Goal: Task Accomplishment & Management: Manage account settings

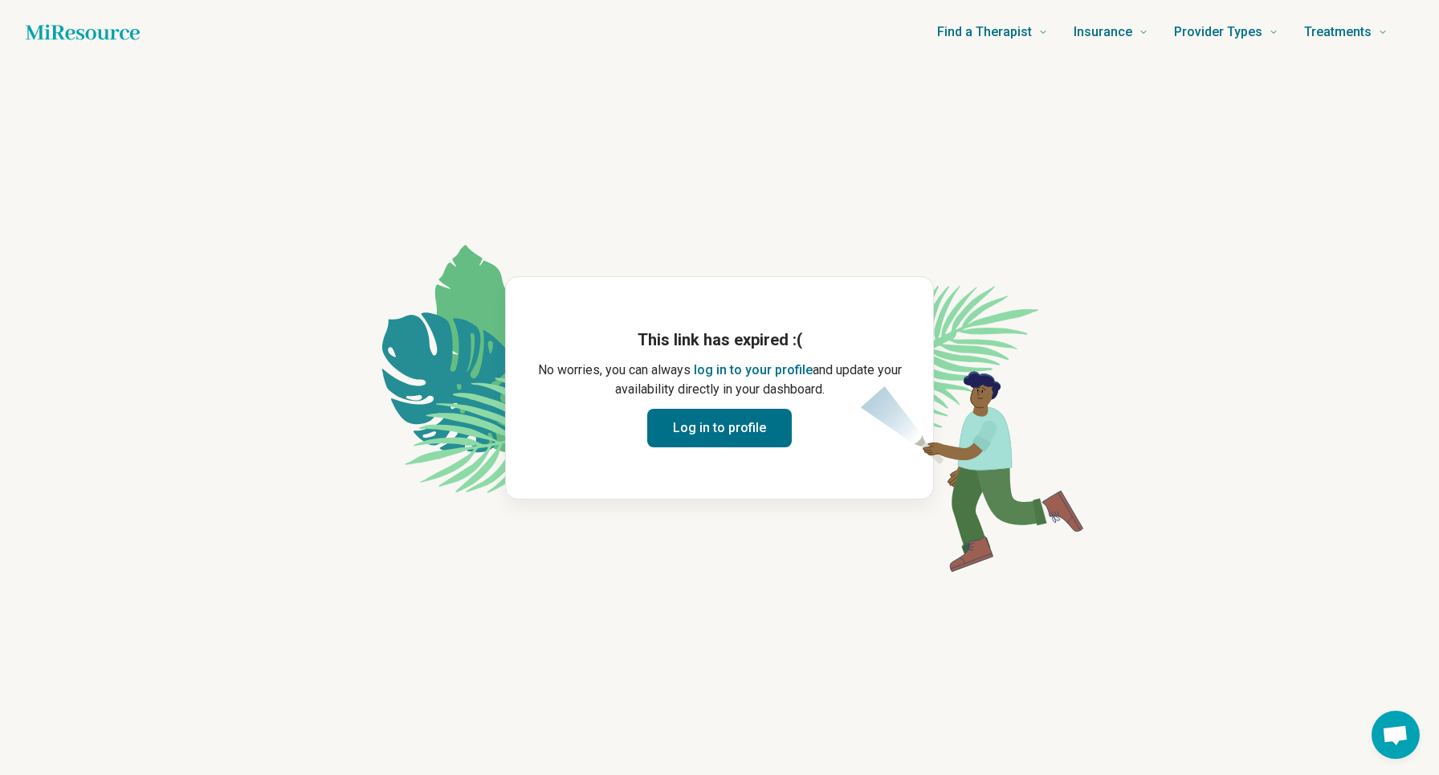
click at [711, 428] on button "Log in to profile" at bounding box center [719, 428] width 145 height 39
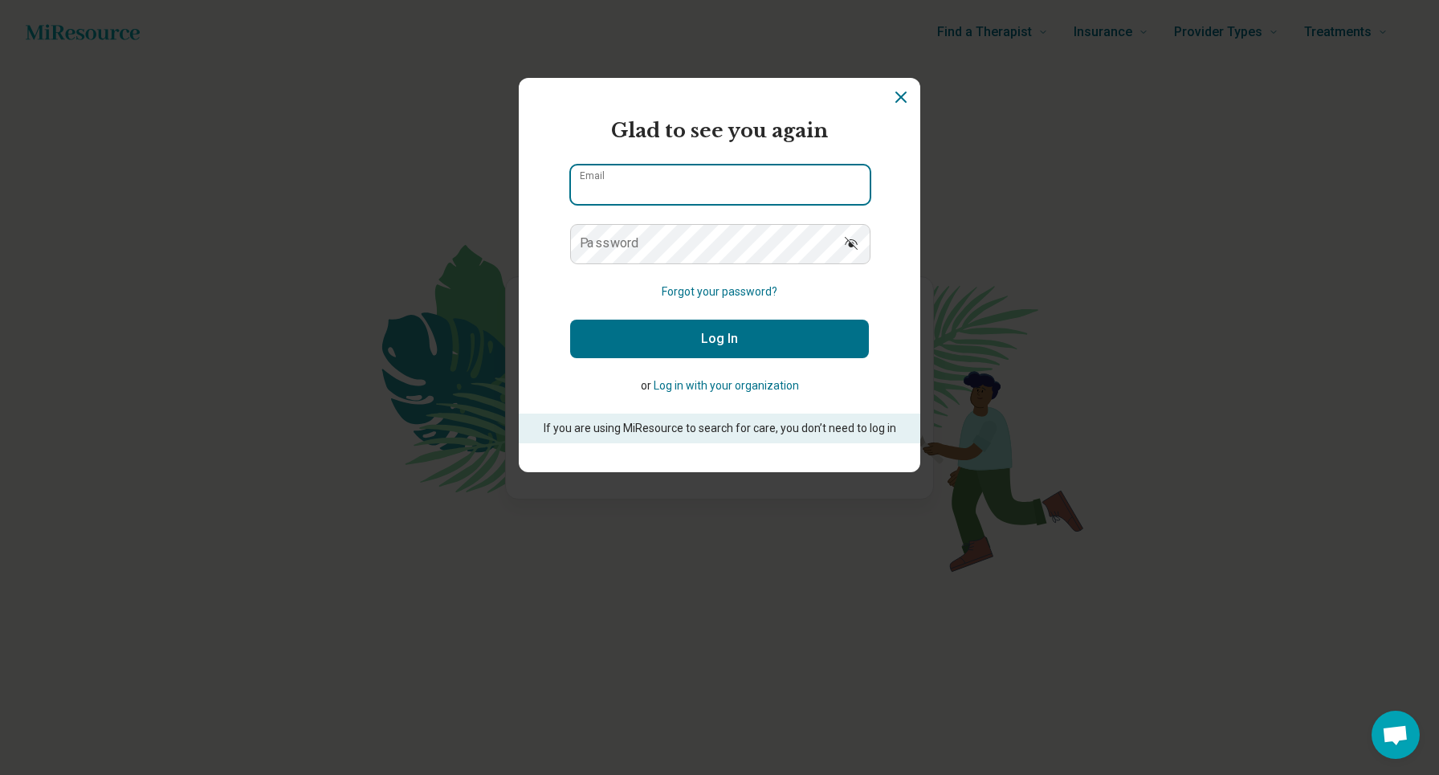
type input "**********"
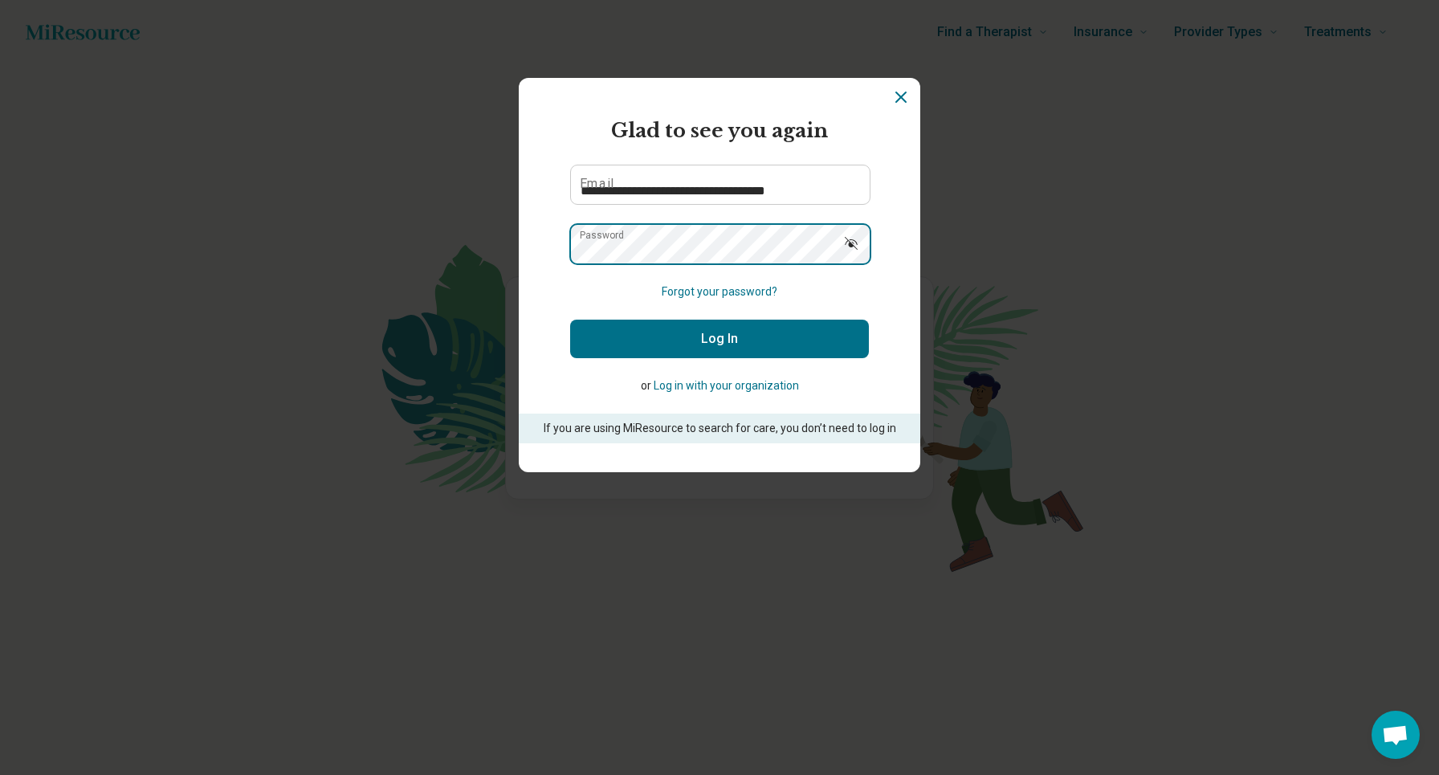
click at [720, 338] on button "Log In" at bounding box center [719, 339] width 299 height 39
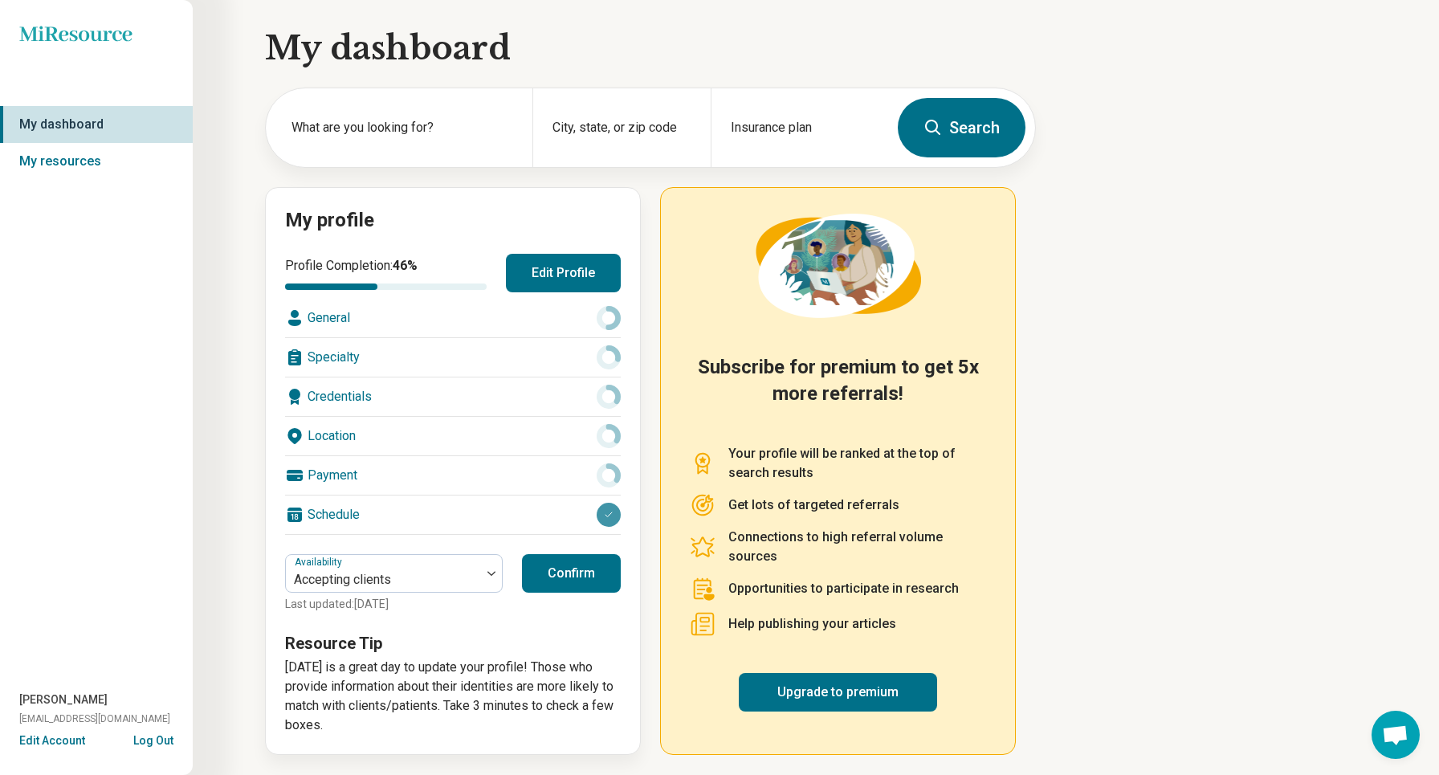
click at [568, 569] on button "Confirm" at bounding box center [571, 573] width 99 height 39
click at [577, 579] on button "Confirm" at bounding box center [571, 573] width 99 height 39
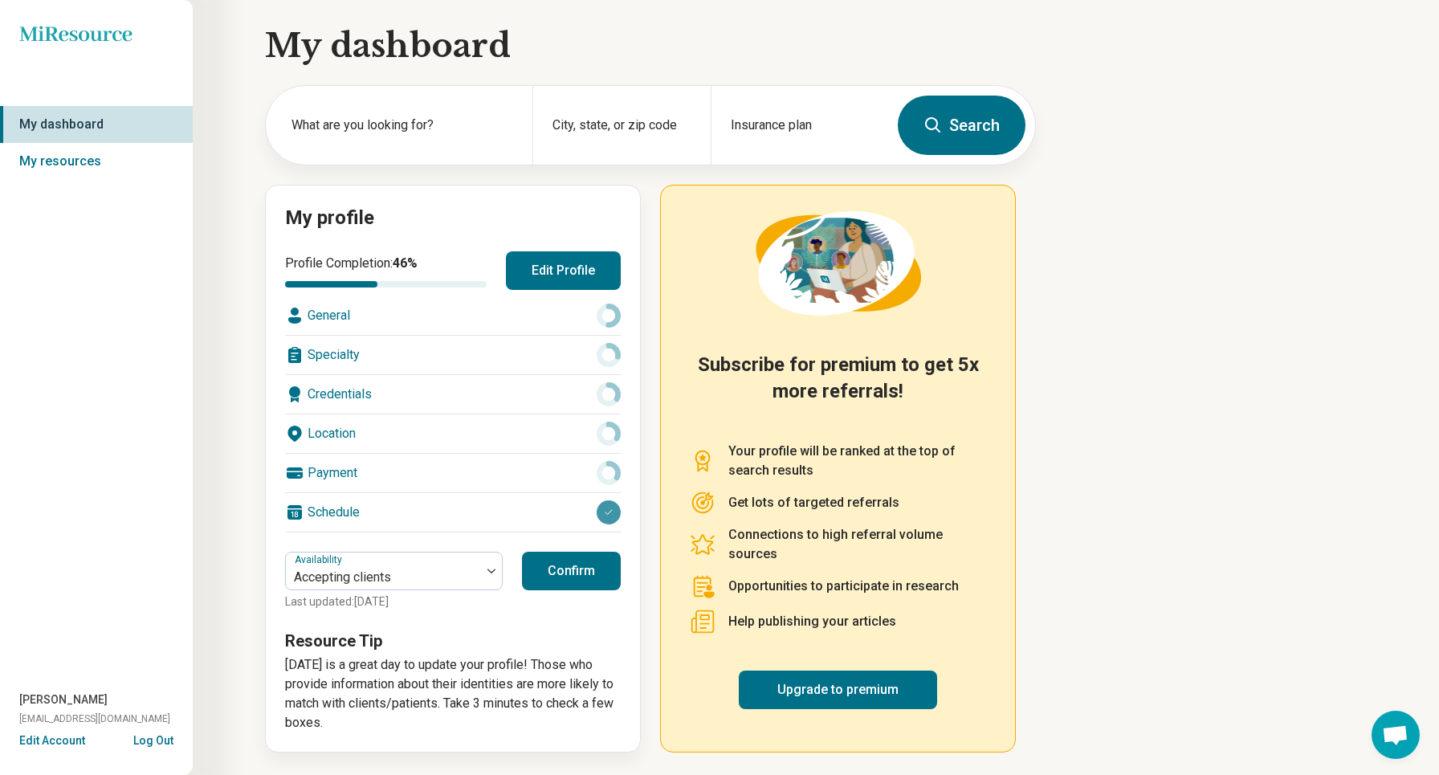
scroll to position [2, 0]
